Goal: Task Accomplishment & Management: Use online tool/utility

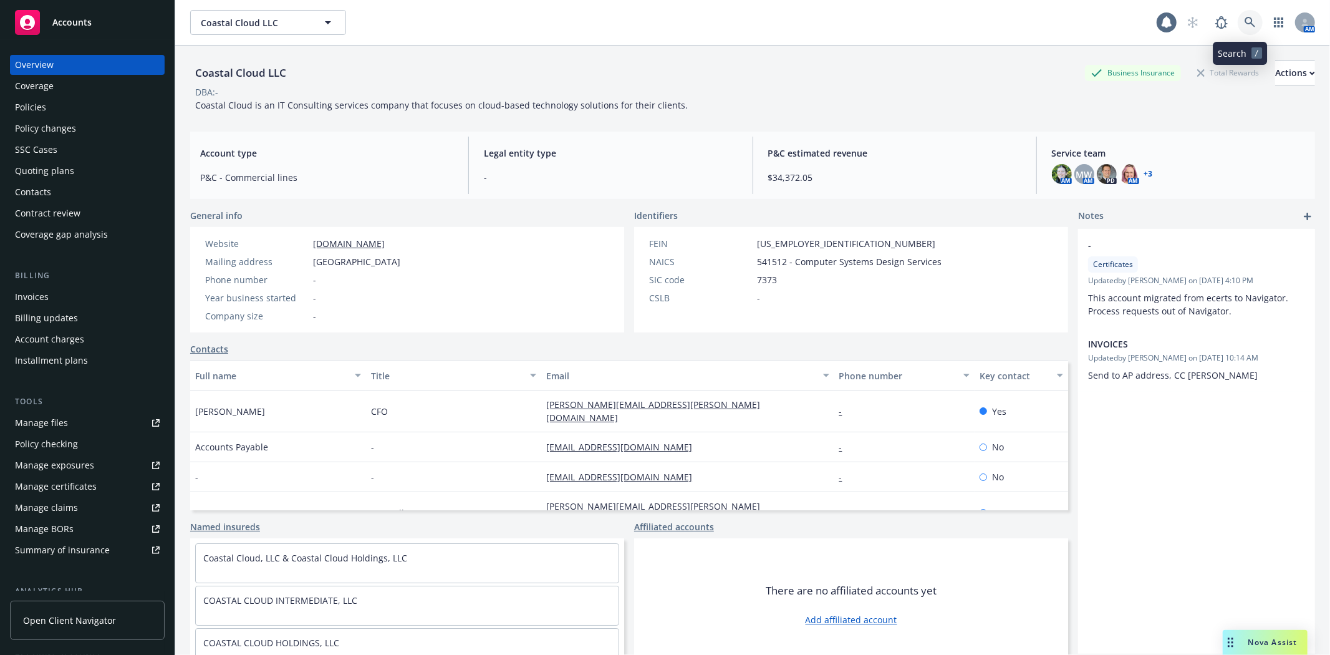
click at [1244, 27] on icon at bounding box center [1249, 22] width 11 height 11
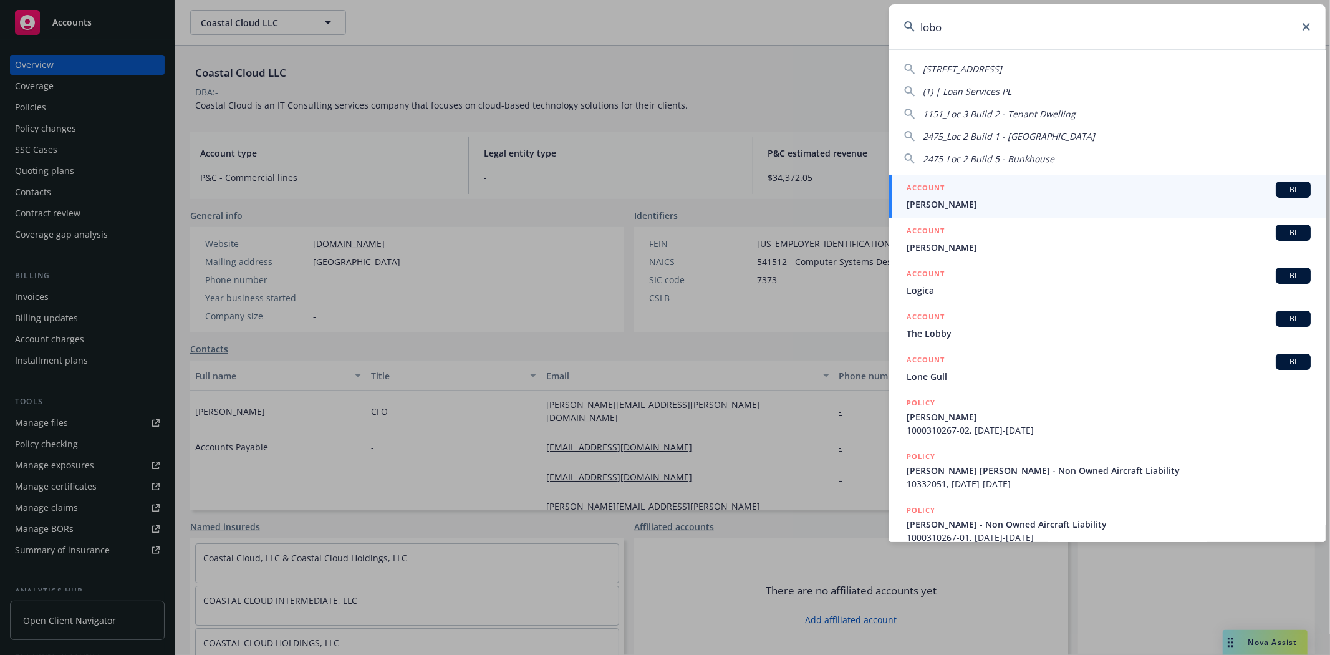
type input "lobos"
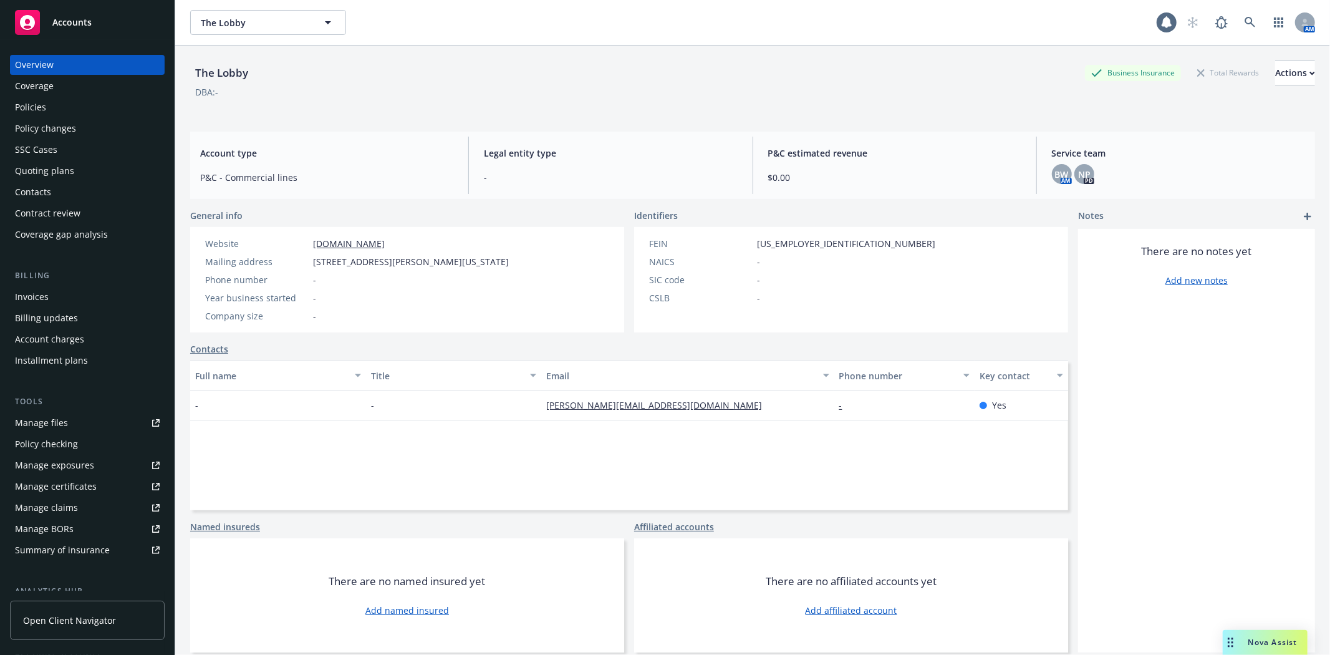
click at [98, 21] on div "Accounts" at bounding box center [87, 22] width 145 height 25
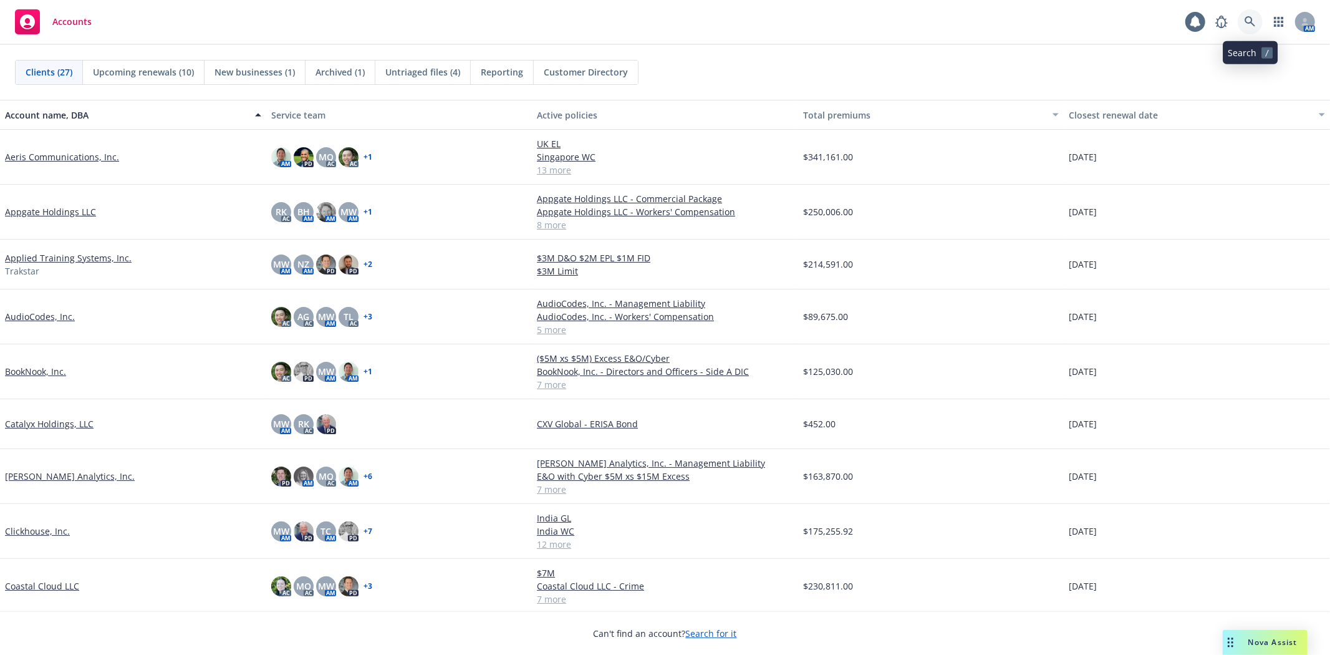
click at [1250, 17] on icon at bounding box center [1249, 21] width 11 height 11
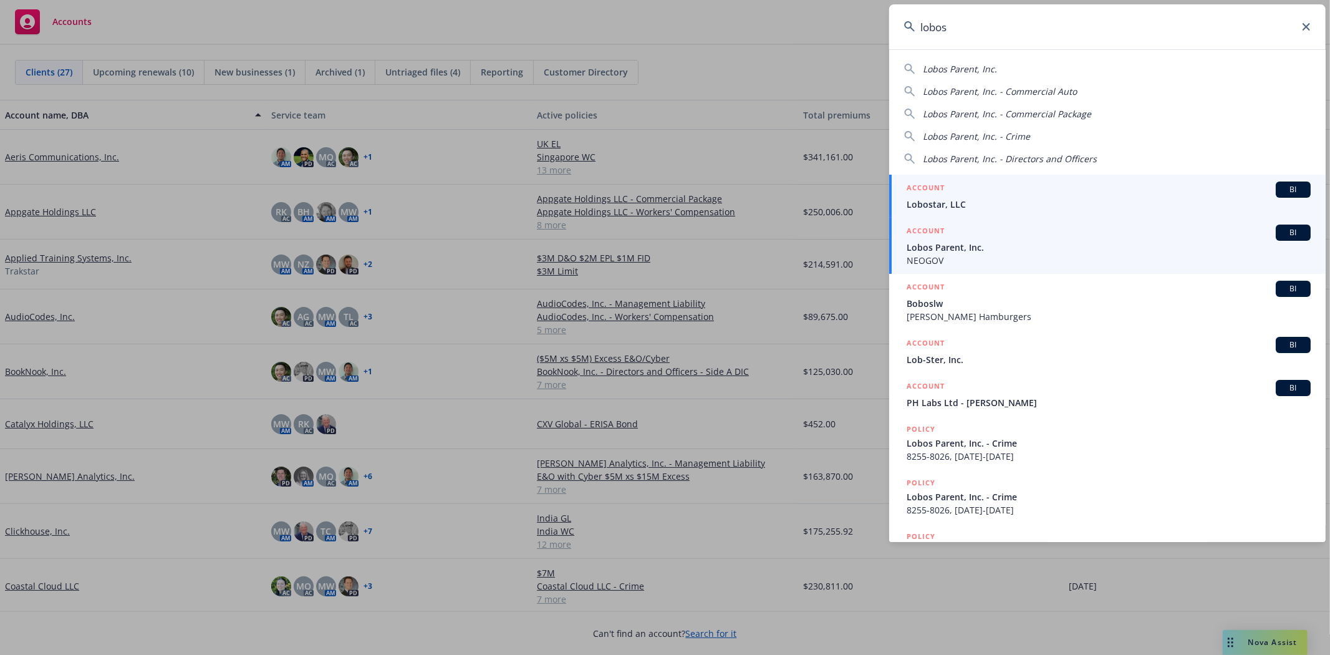
type input "lobos"
click at [982, 248] on span "Lobos Parent, Inc." at bounding box center [1109, 247] width 404 height 13
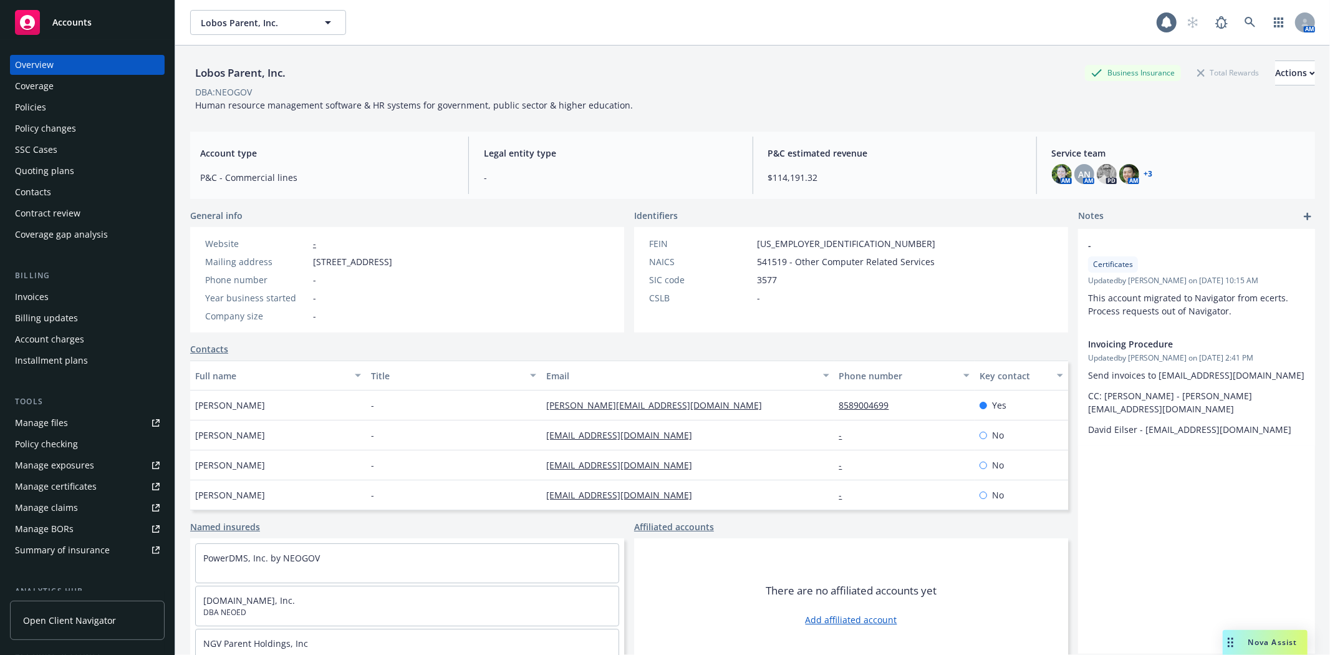
click at [40, 101] on div "Policies" at bounding box center [30, 107] width 31 height 20
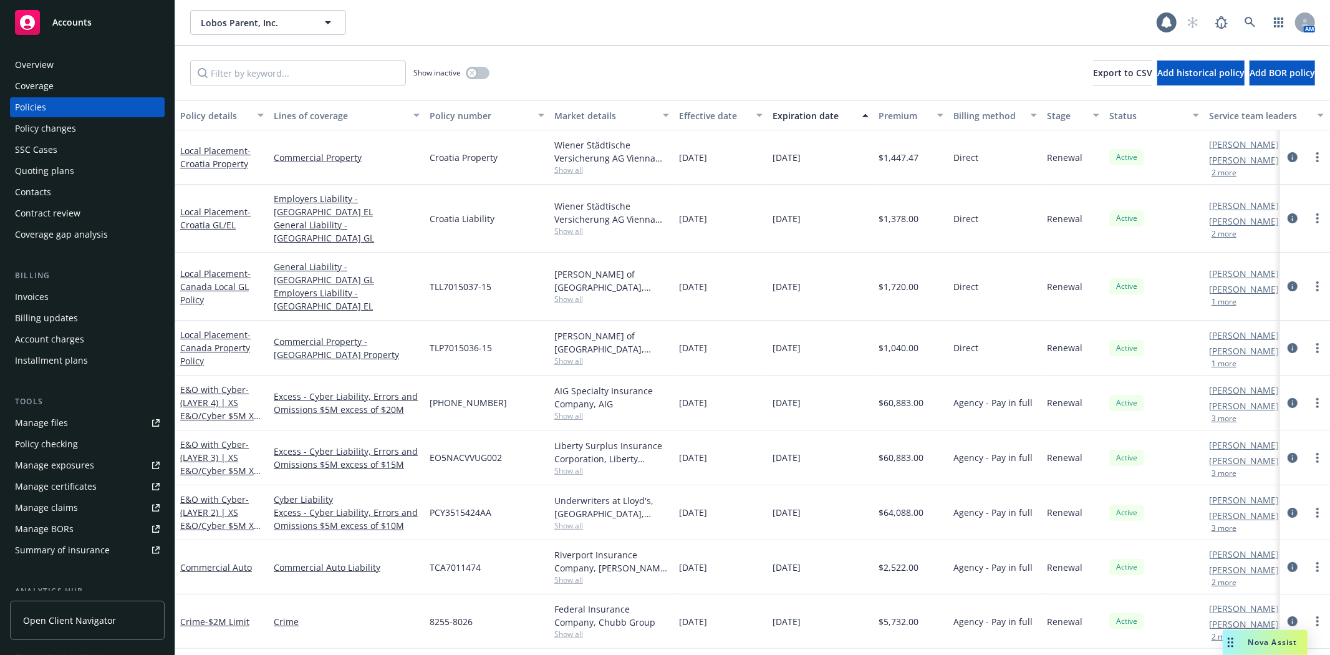
click at [79, 10] on div "Accounts" at bounding box center [87, 22] width 145 height 25
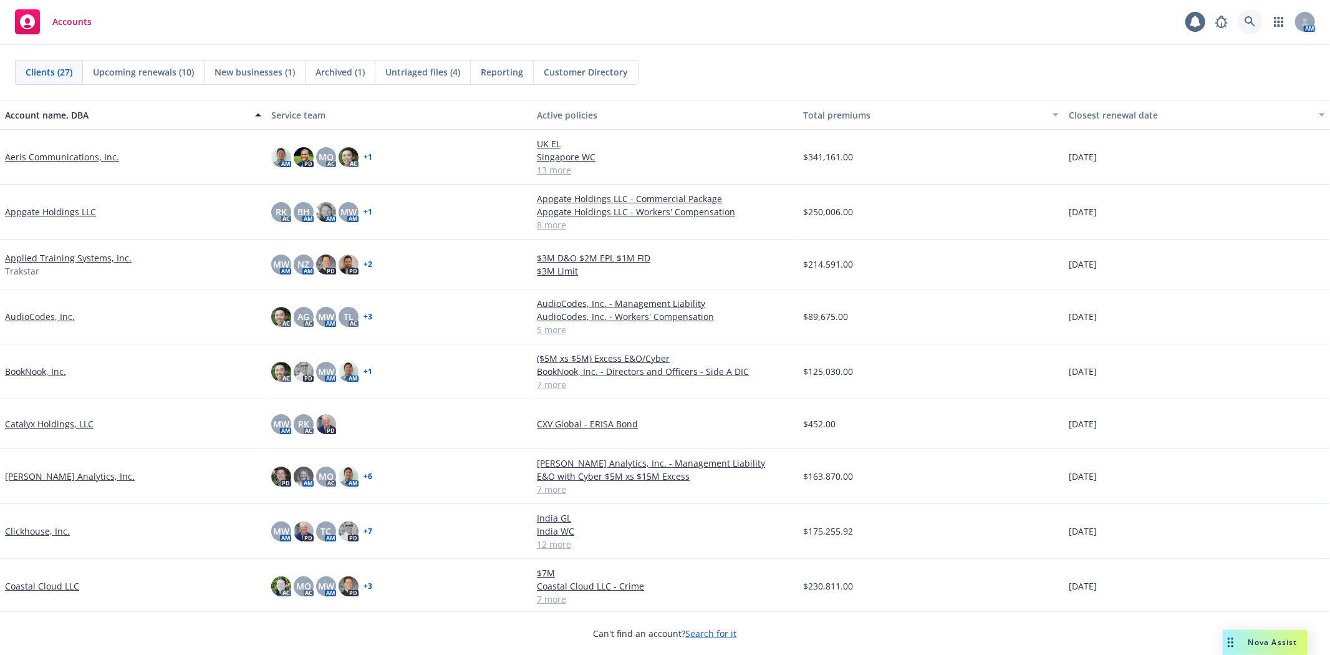
click at [1256, 29] on link at bounding box center [1250, 21] width 25 height 25
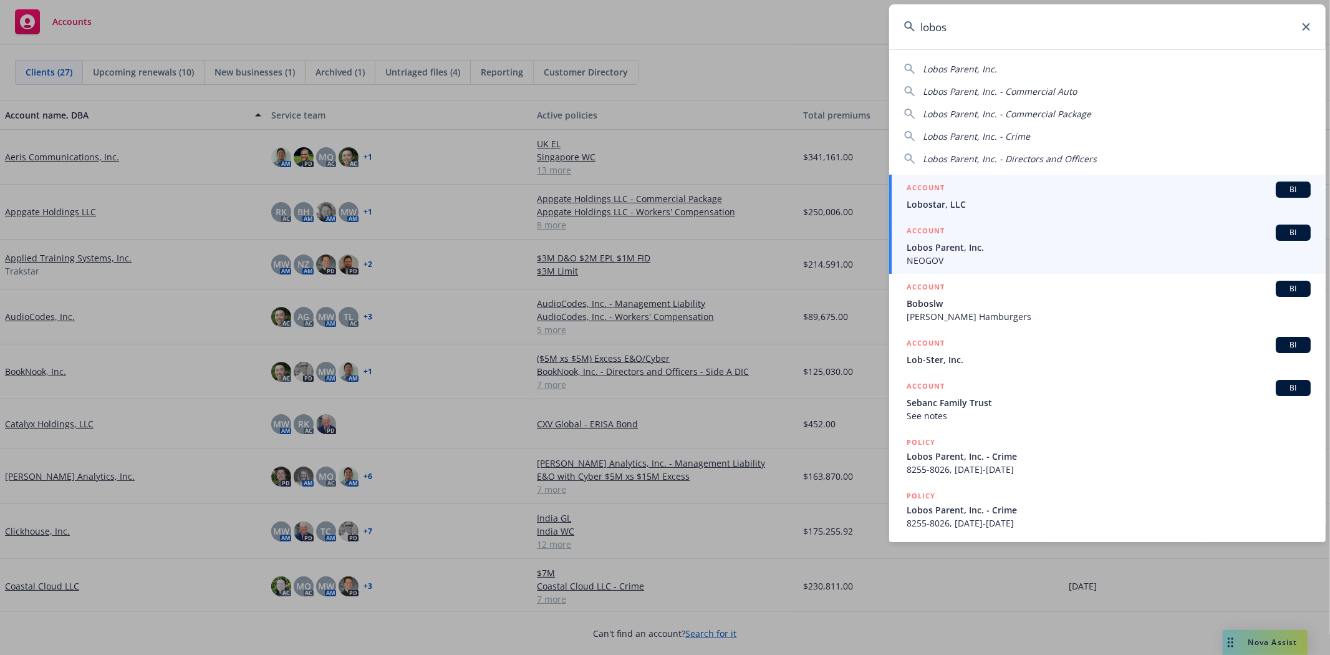
type input "lobos"
click at [1011, 242] on span "Lobos Parent, Inc." at bounding box center [1109, 247] width 404 height 13
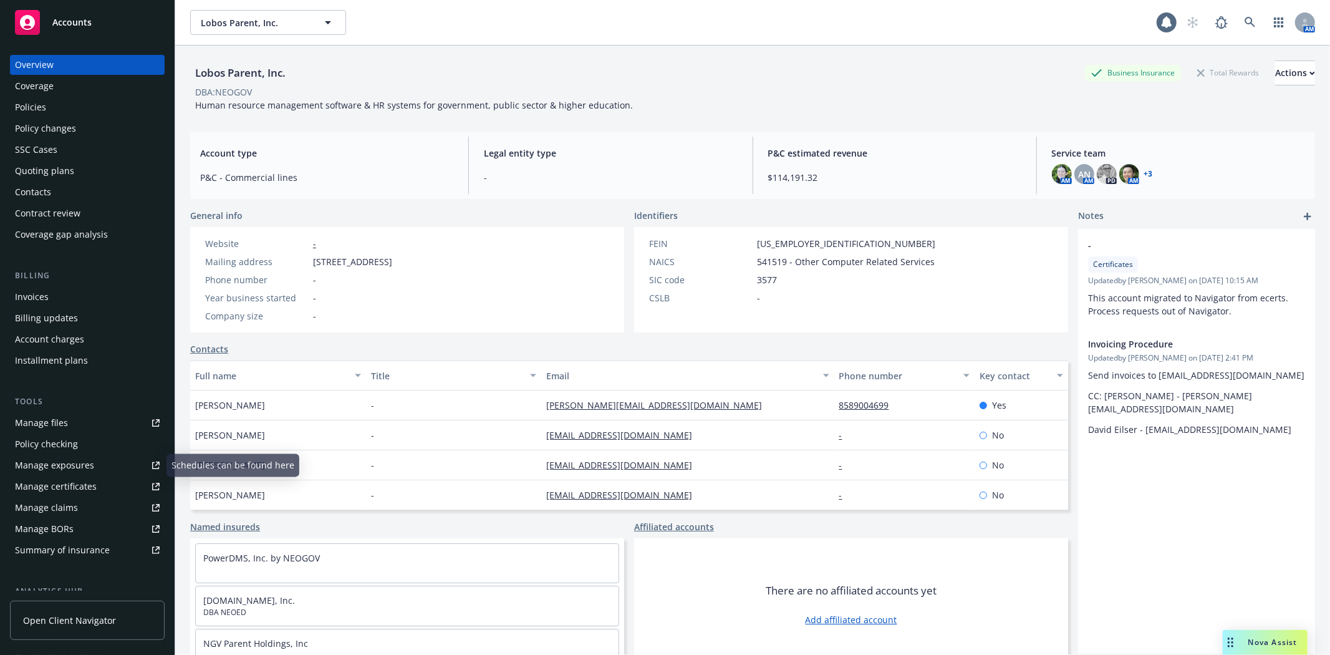
click at [65, 477] on div "Manage certificates" at bounding box center [56, 486] width 82 height 20
click at [36, 106] on div "Policies" at bounding box center [30, 107] width 31 height 20
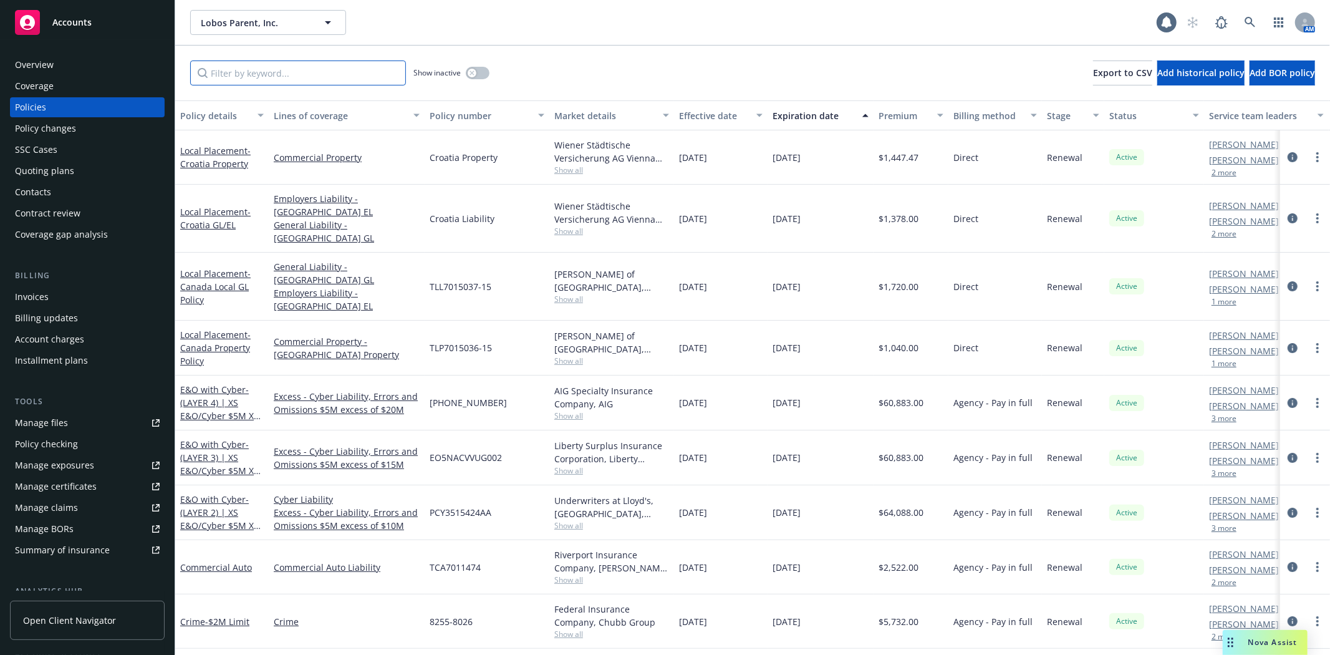
click at [348, 75] on input "Filter by keyword..." at bounding box center [298, 72] width 216 height 25
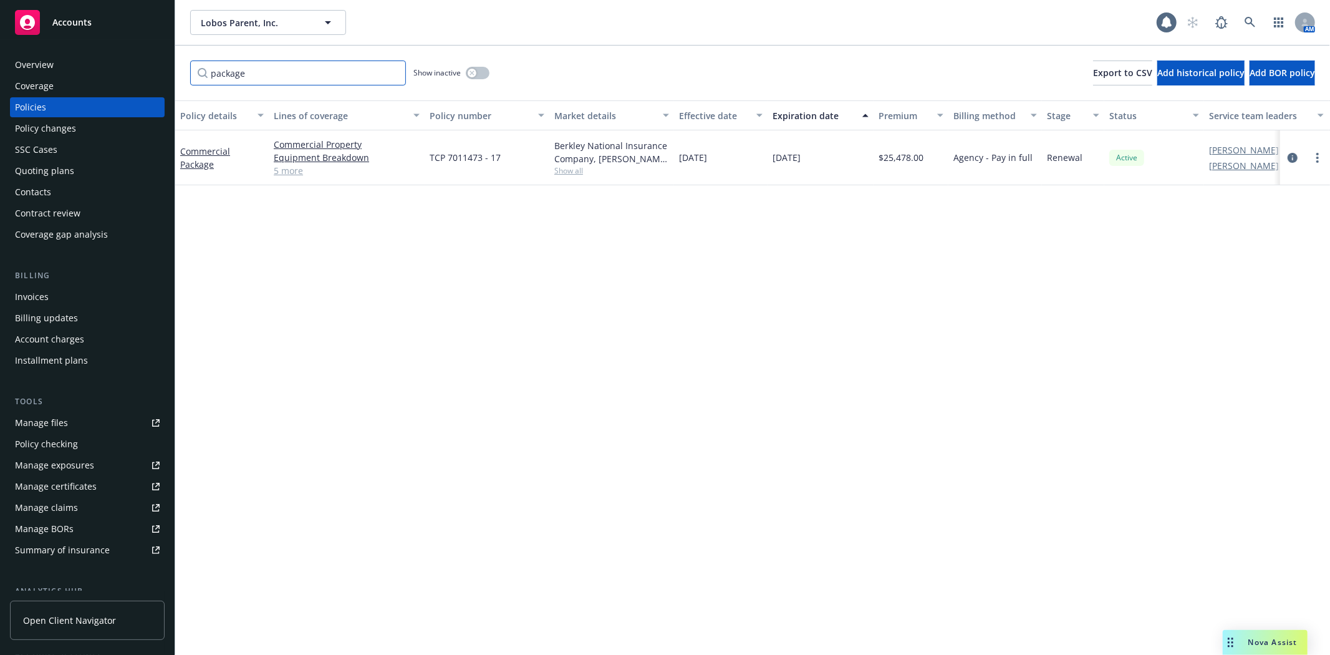
type input "package"
click at [49, 107] on div "Policies" at bounding box center [87, 107] width 145 height 20
click at [349, 82] on input "package" at bounding box center [298, 72] width 216 height 25
click at [390, 72] on input "package" at bounding box center [298, 72] width 216 height 25
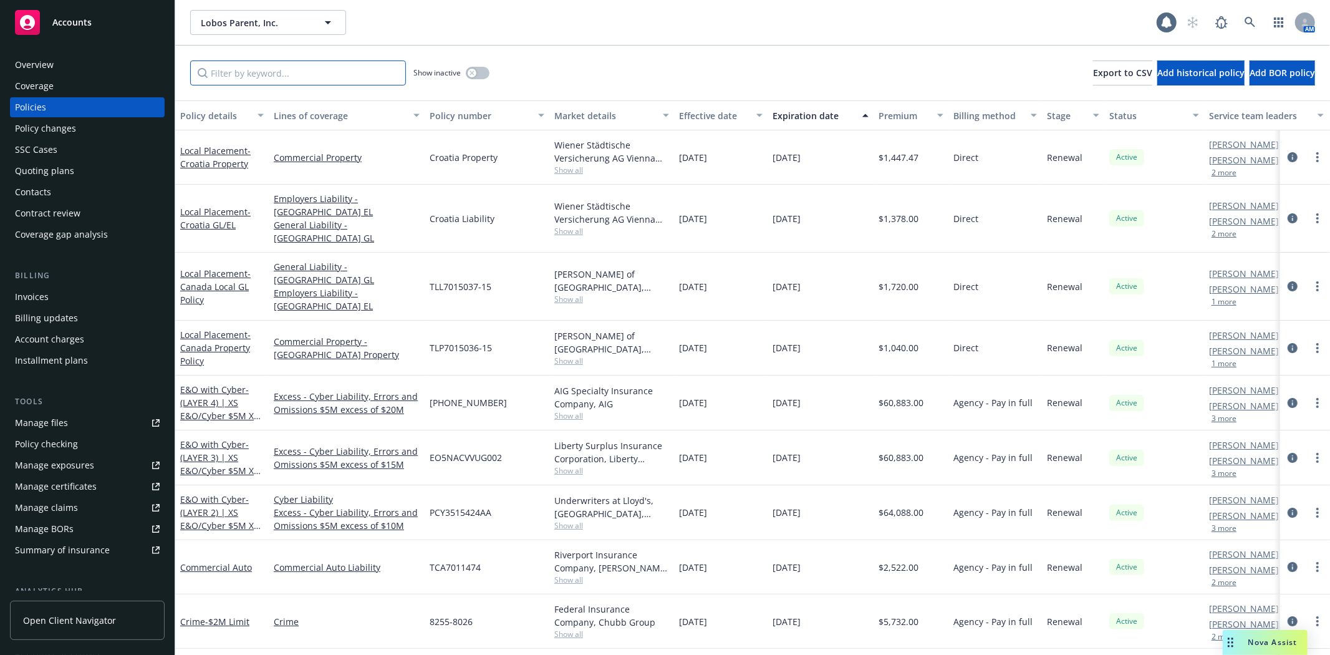
click at [270, 75] on input "Filter by keyword..." at bounding box center [298, 72] width 216 height 25
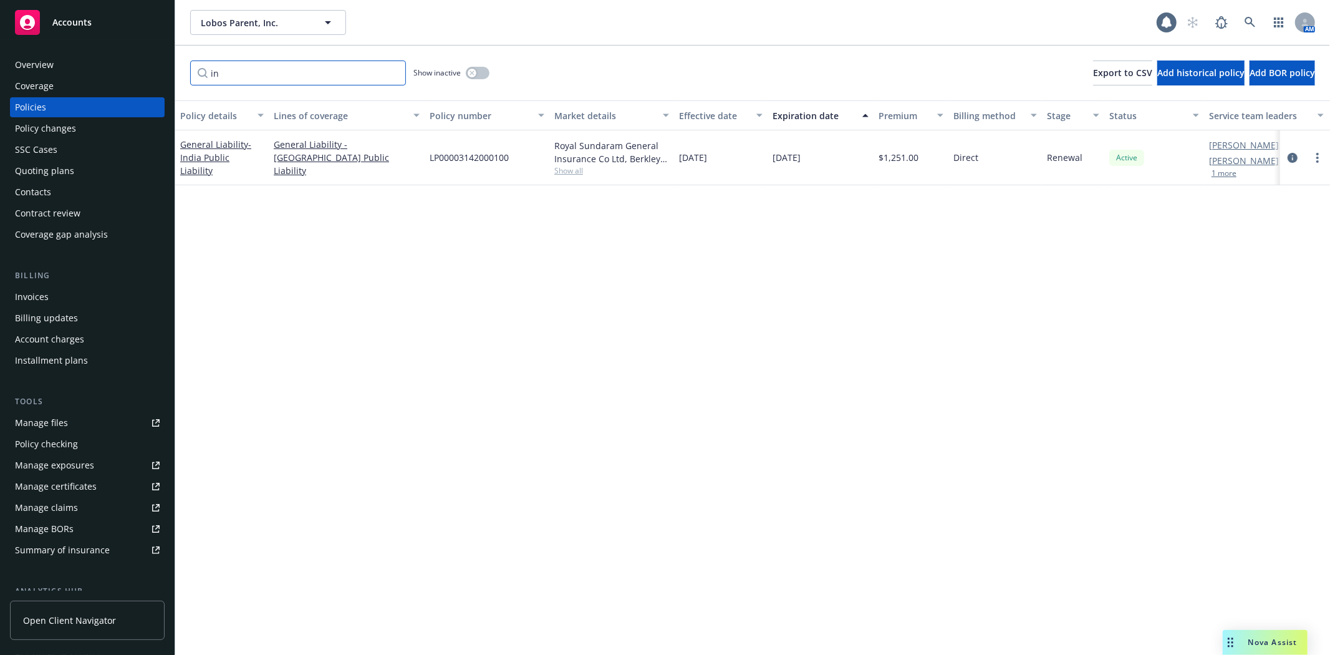
type input "i"
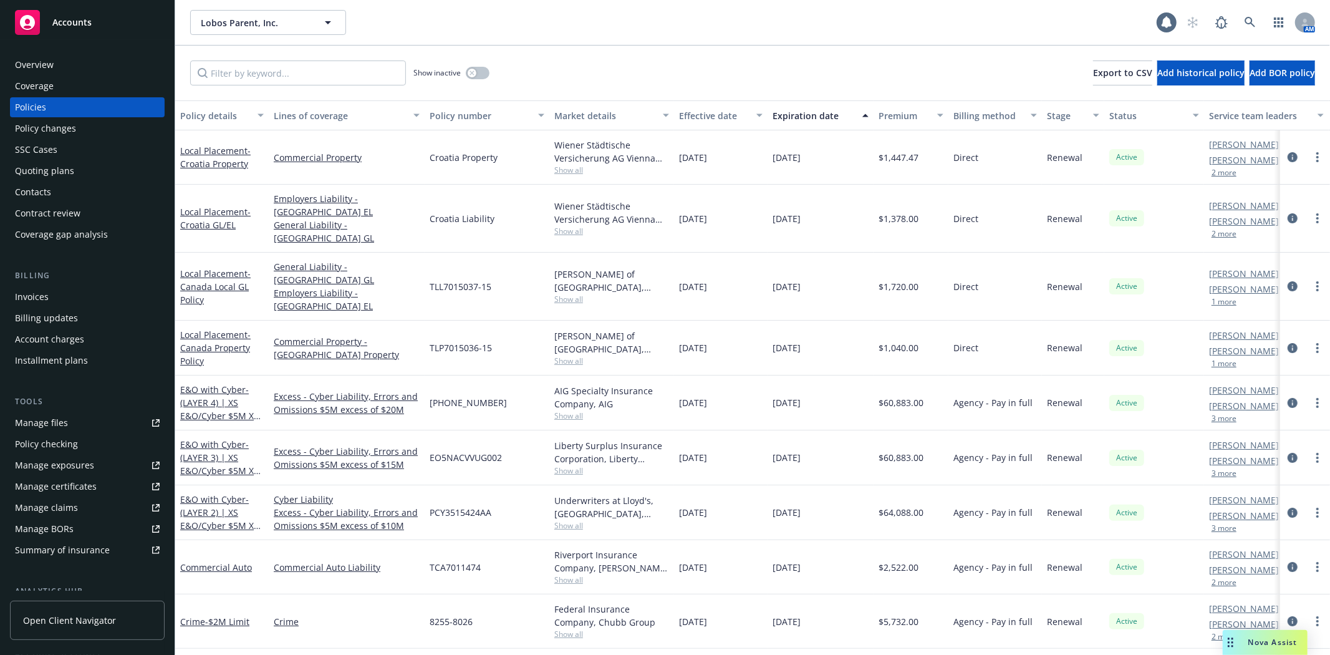
click at [107, 420] on link "Manage files" at bounding box center [87, 423] width 155 height 20
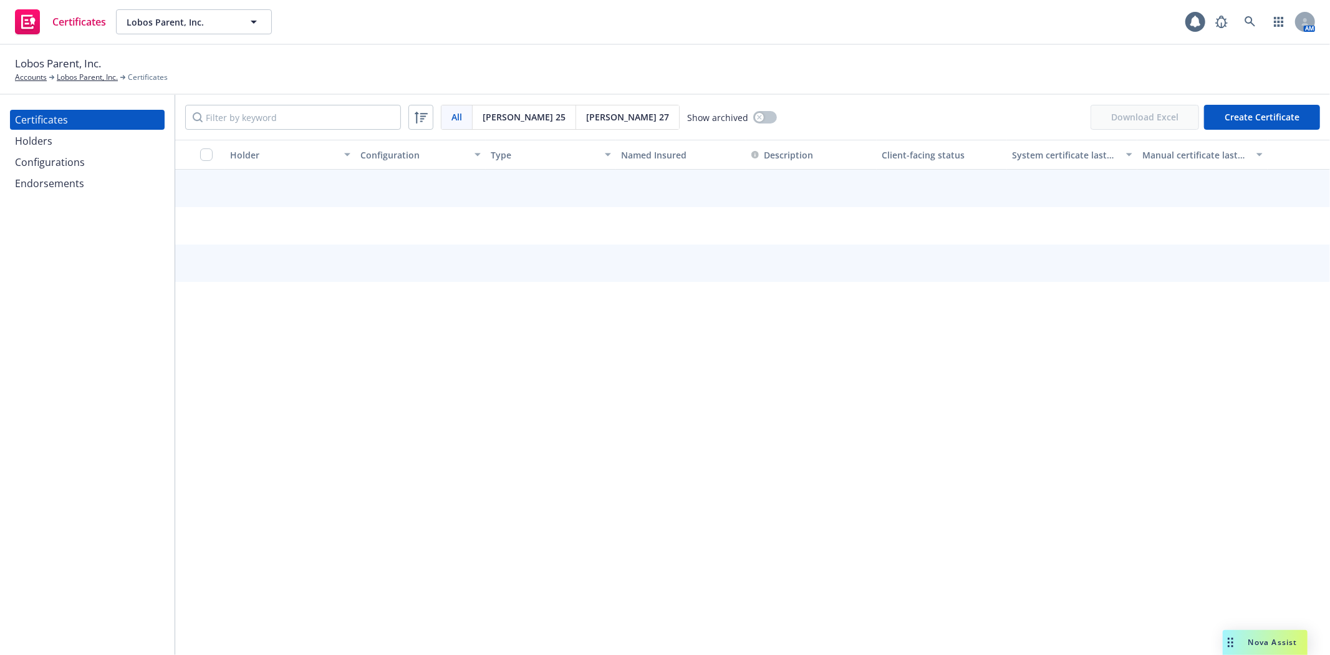
click at [65, 157] on div "Configurations" at bounding box center [50, 162] width 70 height 20
